Goal: Task Accomplishment & Management: Manage account settings

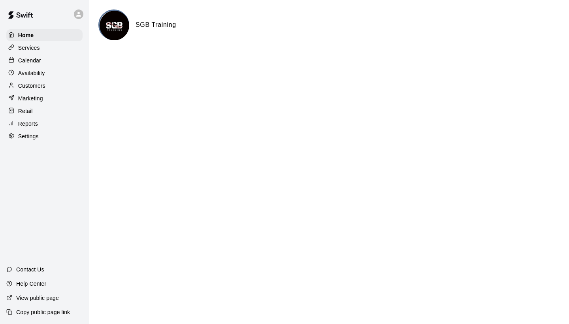
click at [28, 124] on p "Reports" at bounding box center [28, 124] width 20 height 8
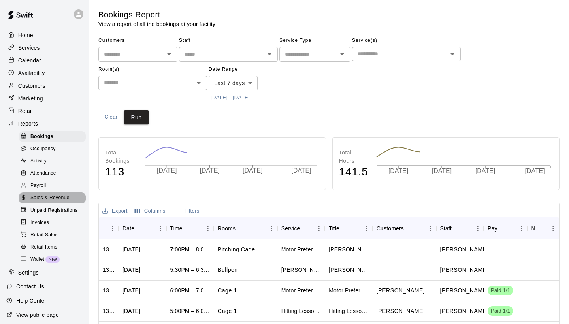
click at [52, 198] on span "Sales & Revenue" at bounding box center [49, 198] width 39 height 8
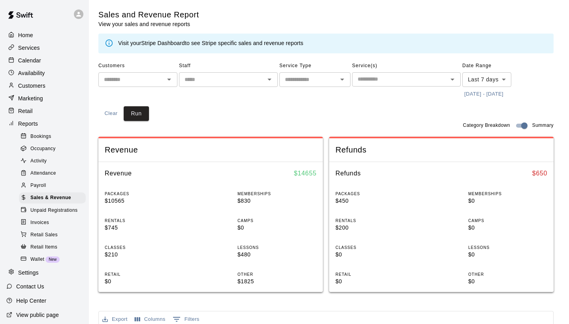
click at [31, 60] on p "Calendar" at bounding box center [29, 61] width 23 height 8
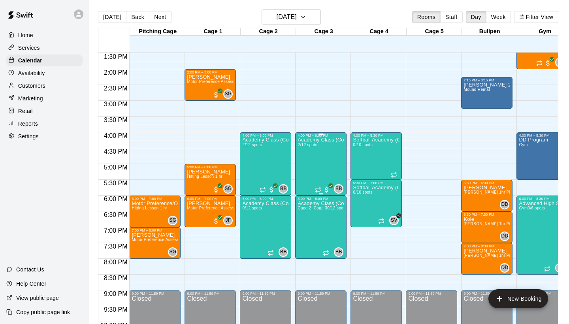
scroll to position [426, 0]
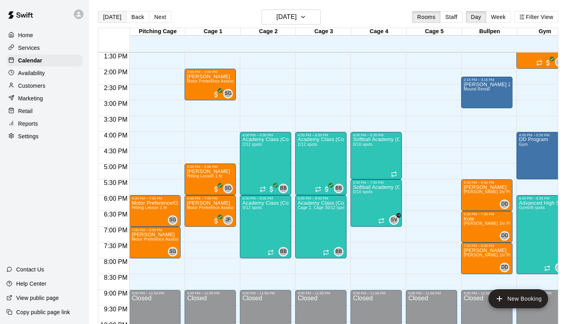
click at [110, 17] on button "[DATE]" at bounding box center [112, 17] width 28 height 12
click at [391, 163] on div "Softball Academy (Copy) 0/10 spots" at bounding box center [376, 299] width 47 height 324
click at [364, 183] on icon "delete" at bounding box center [361, 183] width 9 height 9
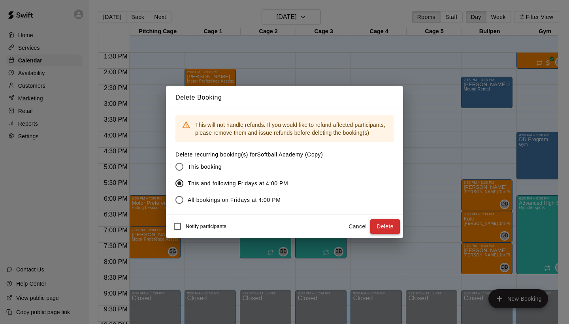
click at [384, 224] on button "Delete" at bounding box center [385, 226] width 30 height 15
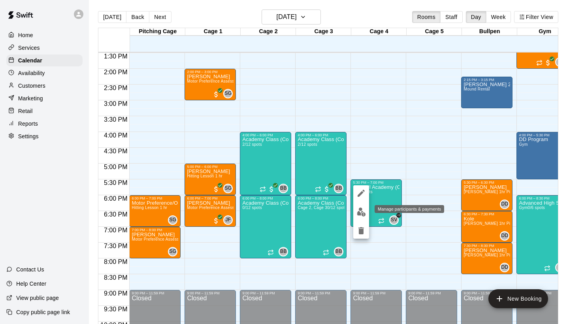
click at [361, 213] on img "edit" at bounding box center [361, 211] width 9 height 9
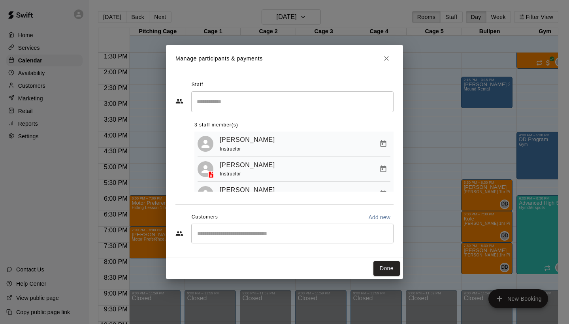
click at [385, 61] on icon "Close" at bounding box center [387, 59] width 8 height 8
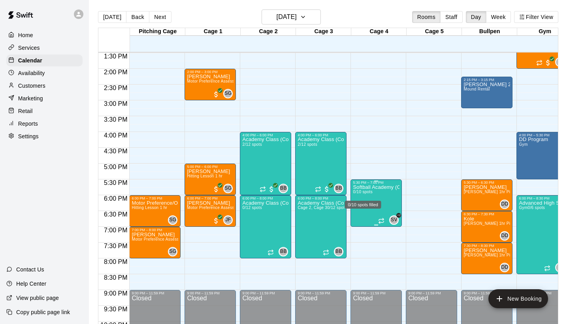
click at [372, 192] on span "0/10 spots" at bounding box center [362, 192] width 19 height 4
click at [357, 235] on icon "delete" at bounding box center [361, 235] width 9 height 9
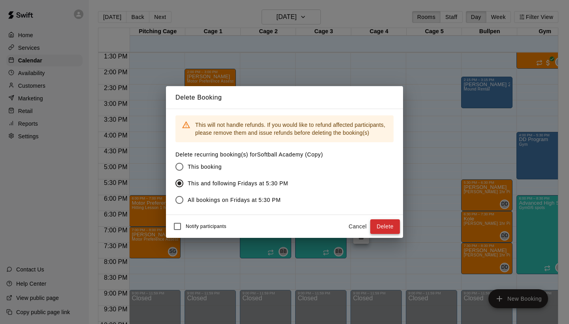
click at [381, 228] on button "Delete" at bounding box center [385, 226] width 30 height 15
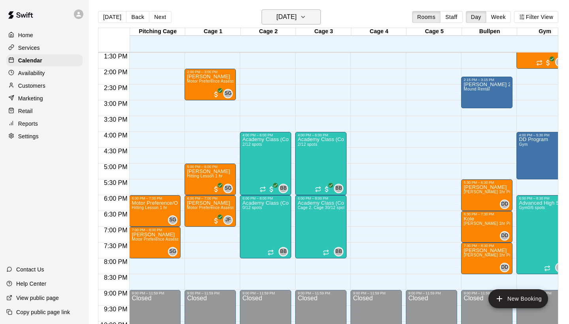
click at [306, 15] on icon "button" at bounding box center [303, 16] width 6 height 9
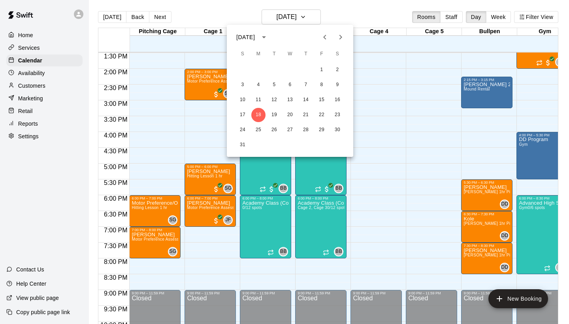
click at [72, 113] on div at bounding box center [284, 162] width 569 height 324
